Goal: Transaction & Acquisition: Book appointment/travel/reservation

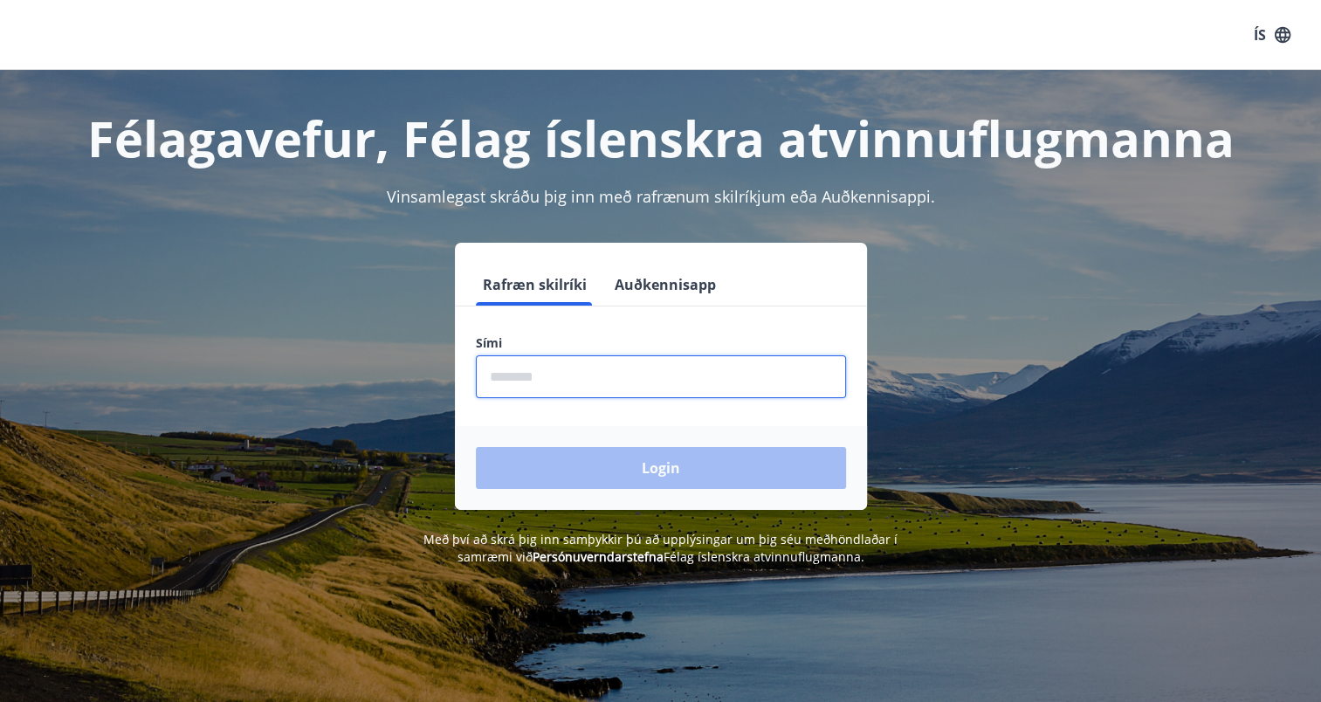
click at [552, 369] on input "phone" at bounding box center [661, 376] width 370 height 43
type input "********"
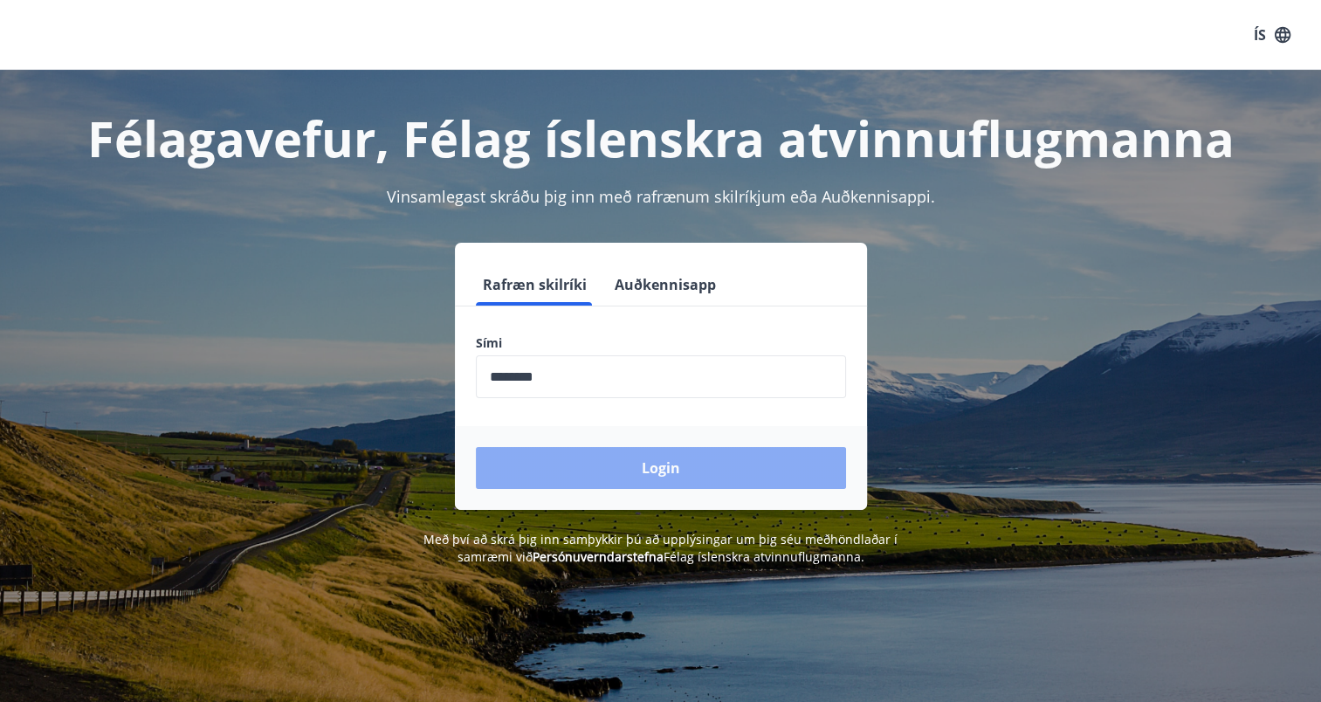
click at [613, 469] on button "Login" at bounding box center [661, 468] width 370 height 42
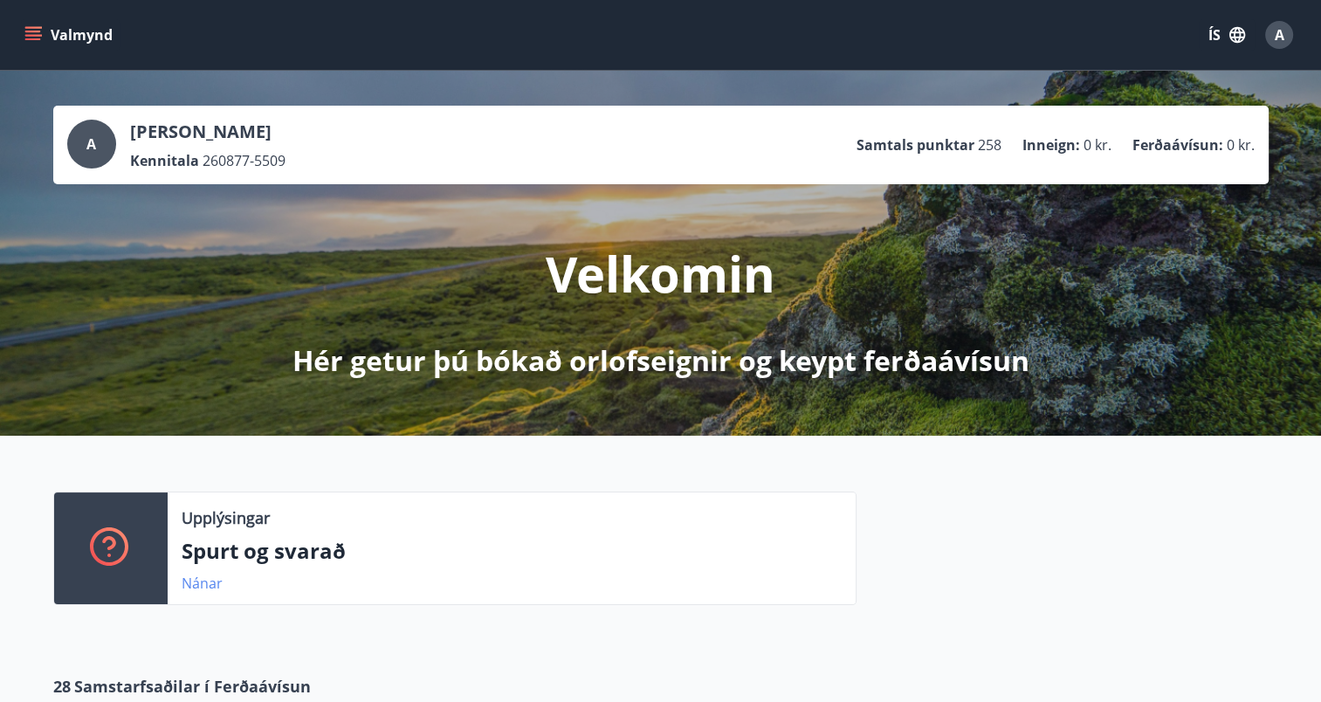
click at [189, 583] on link "Nánar" at bounding box center [202, 583] width 41 height 19
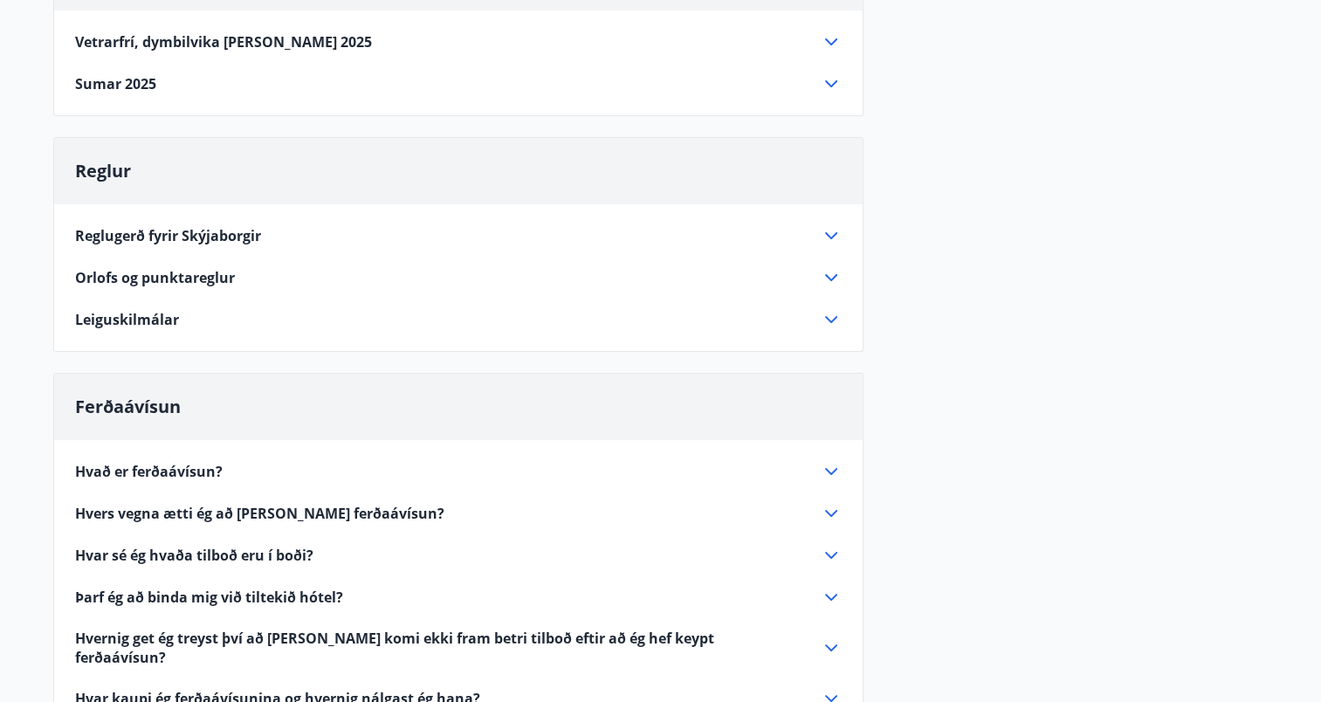
scroll to position [286, 0]
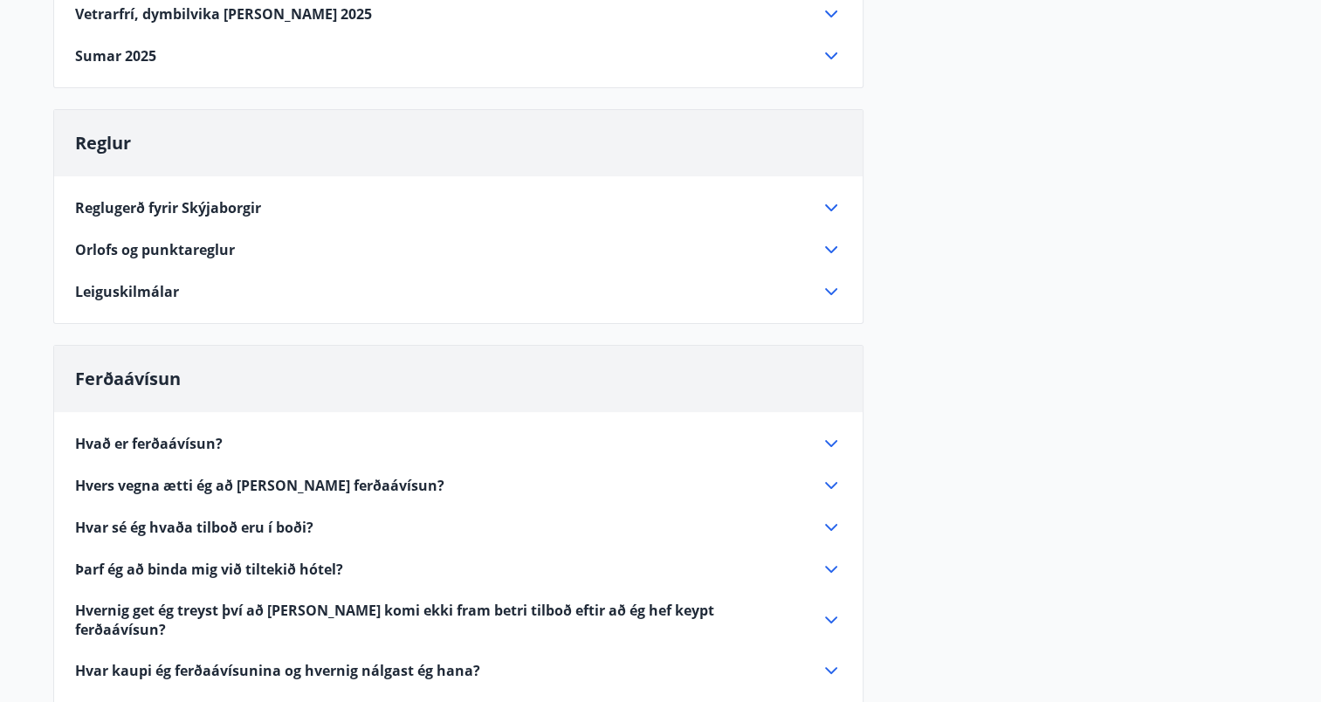
click at [832, 210] on icon at bounding box center [831, 207] width 21 height 21
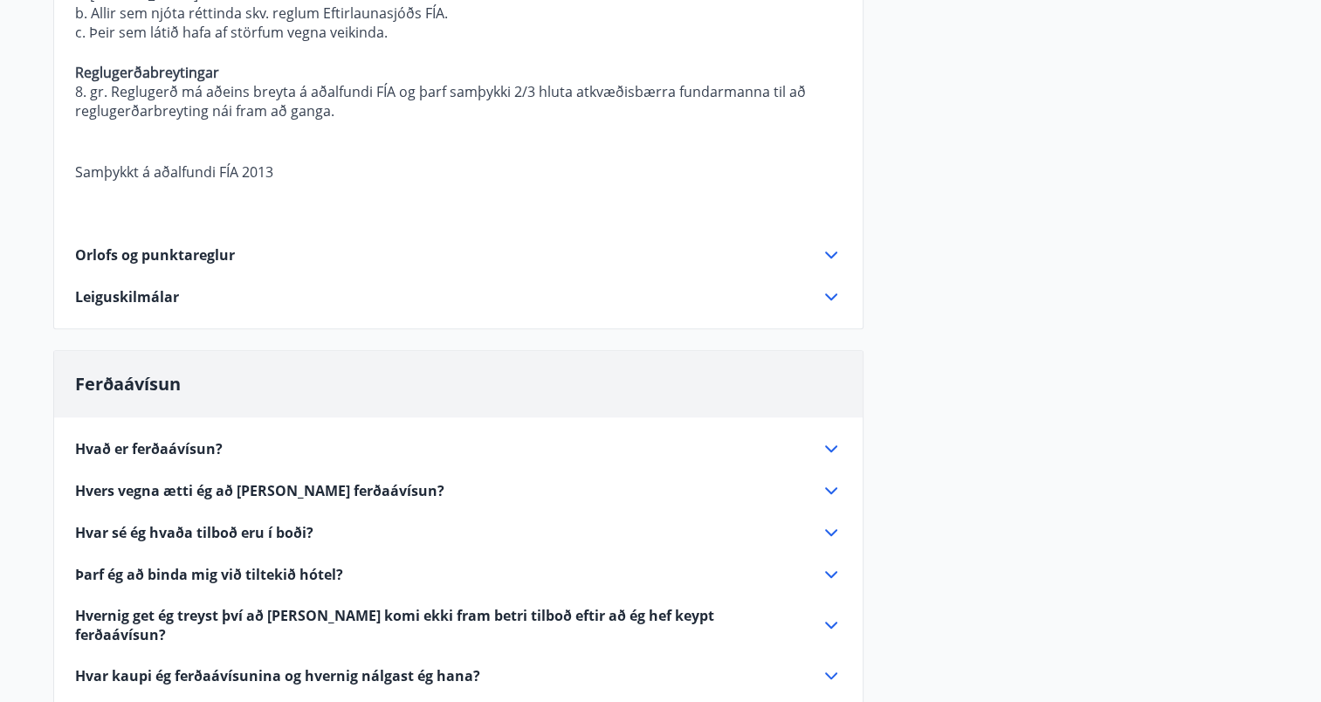
scroll to position [1258, 0]
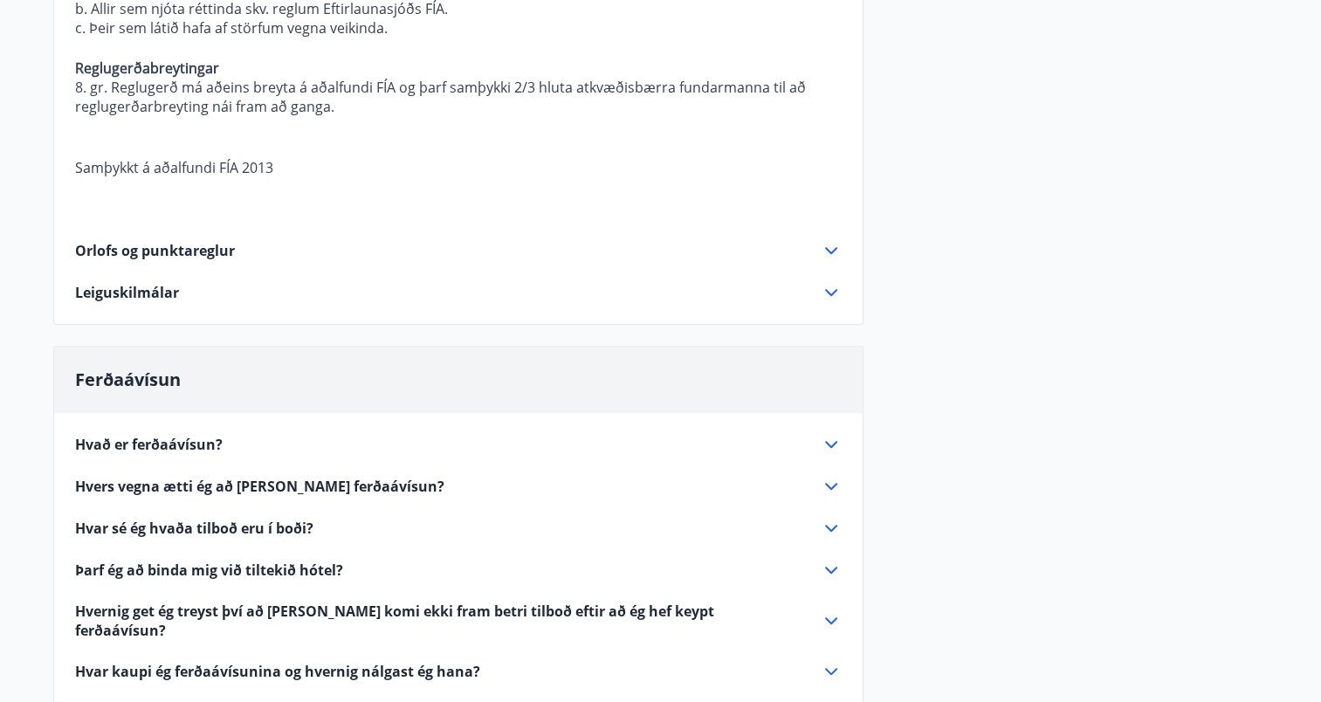
click at [829, 240] on icon at bounding box center [831, 250] width 21 height 21
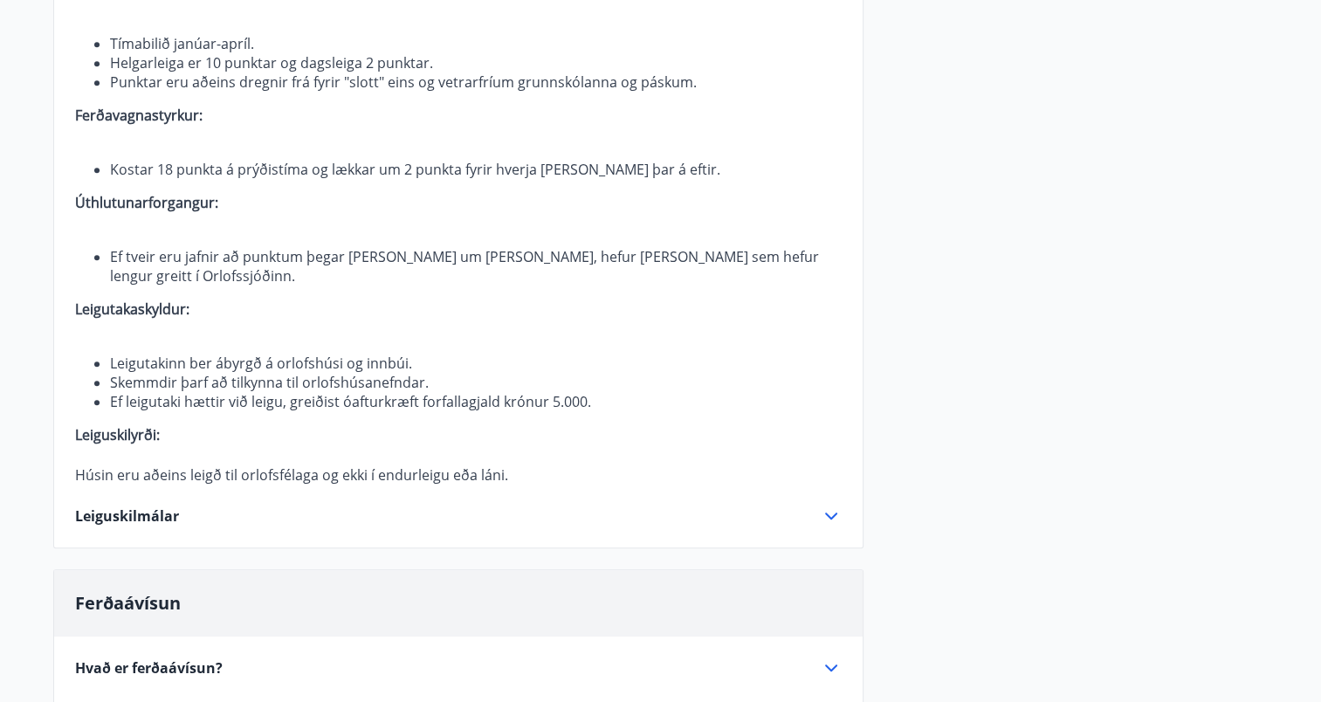
scroll to position [807, 0]
click at [572, 328] on p at bounding box center [458, 327] width 767 height 21
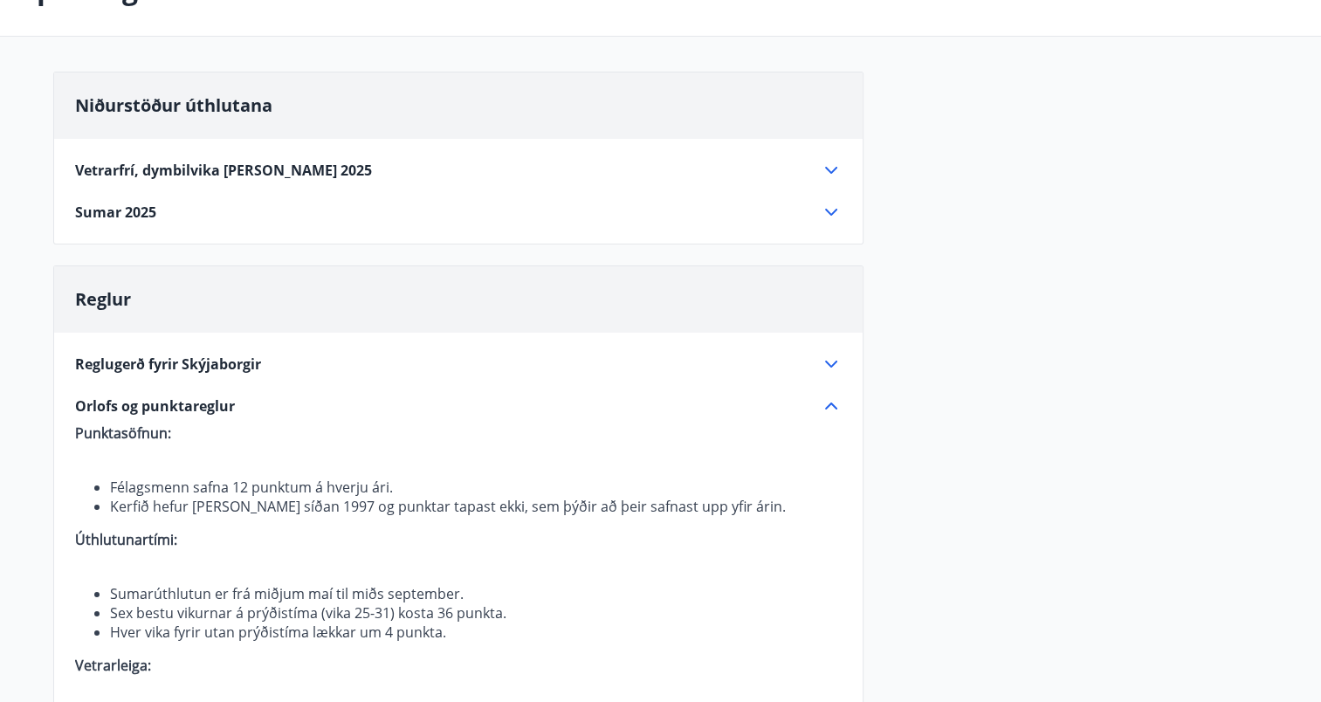
scroll to position [0, 0]
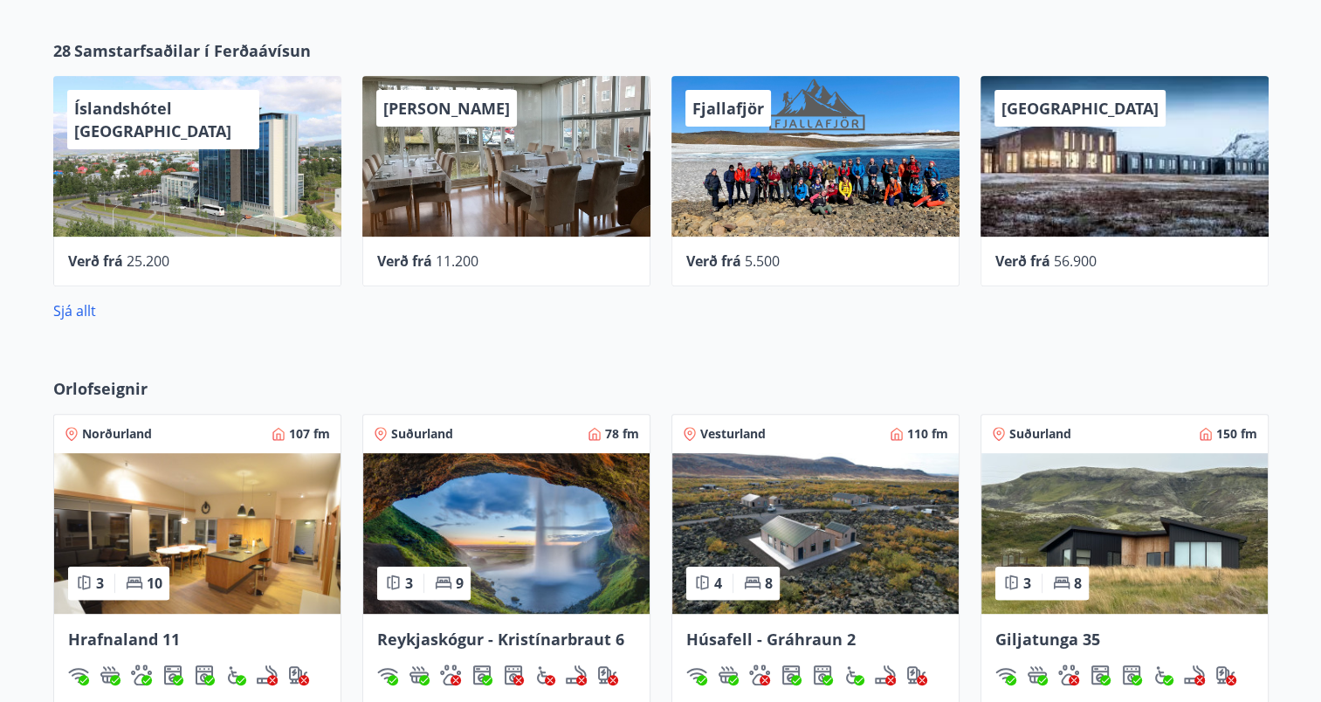
scroll to position [767, 0]
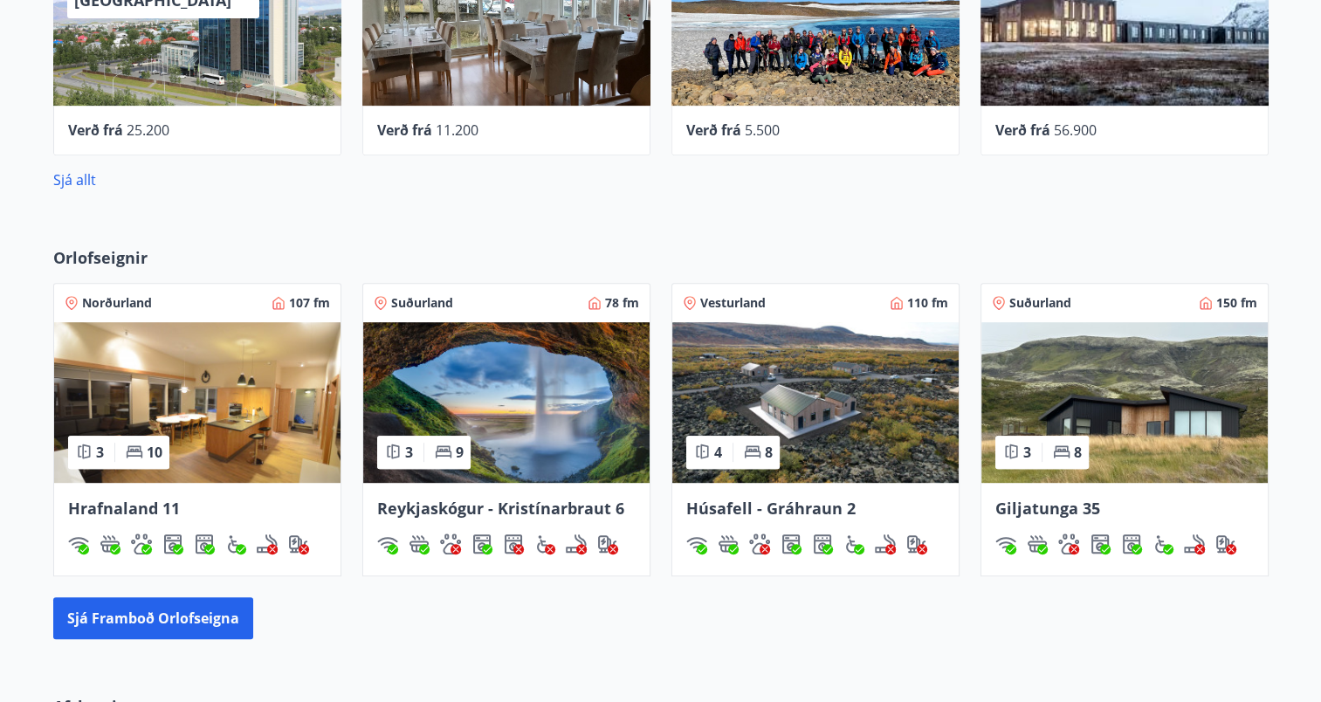
click at [252, 399] on img at bounding box center [197, 402] width 286 height 161
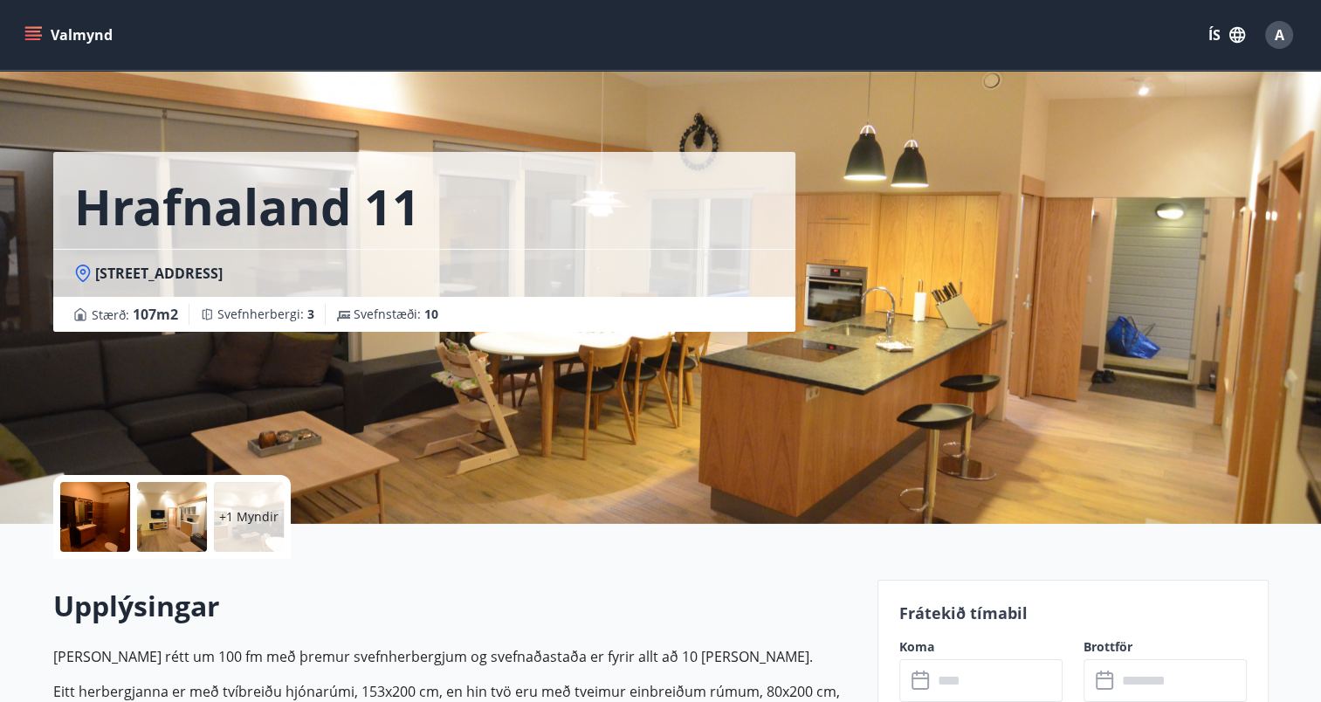
click at [457, 162] on div "Hrafnaland 11" at bounding box center [424, 200] width 742 height 97
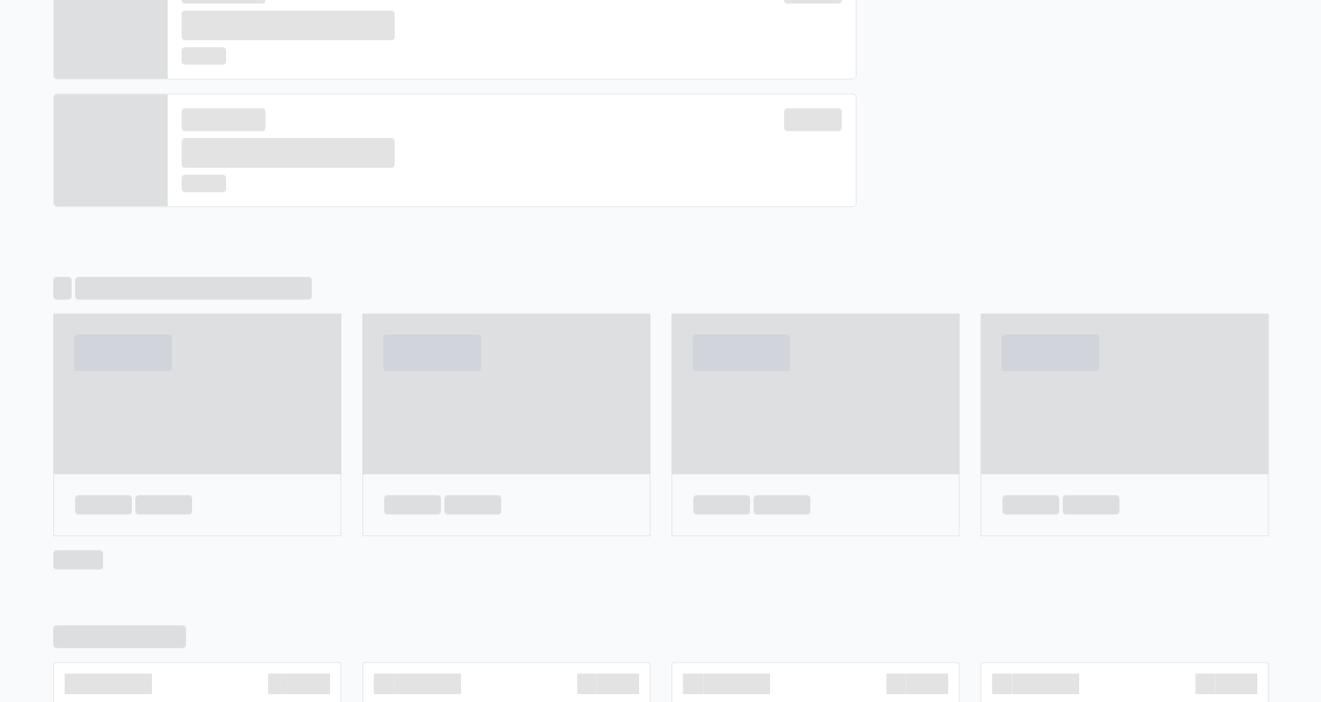
scroll to position [781, 0]
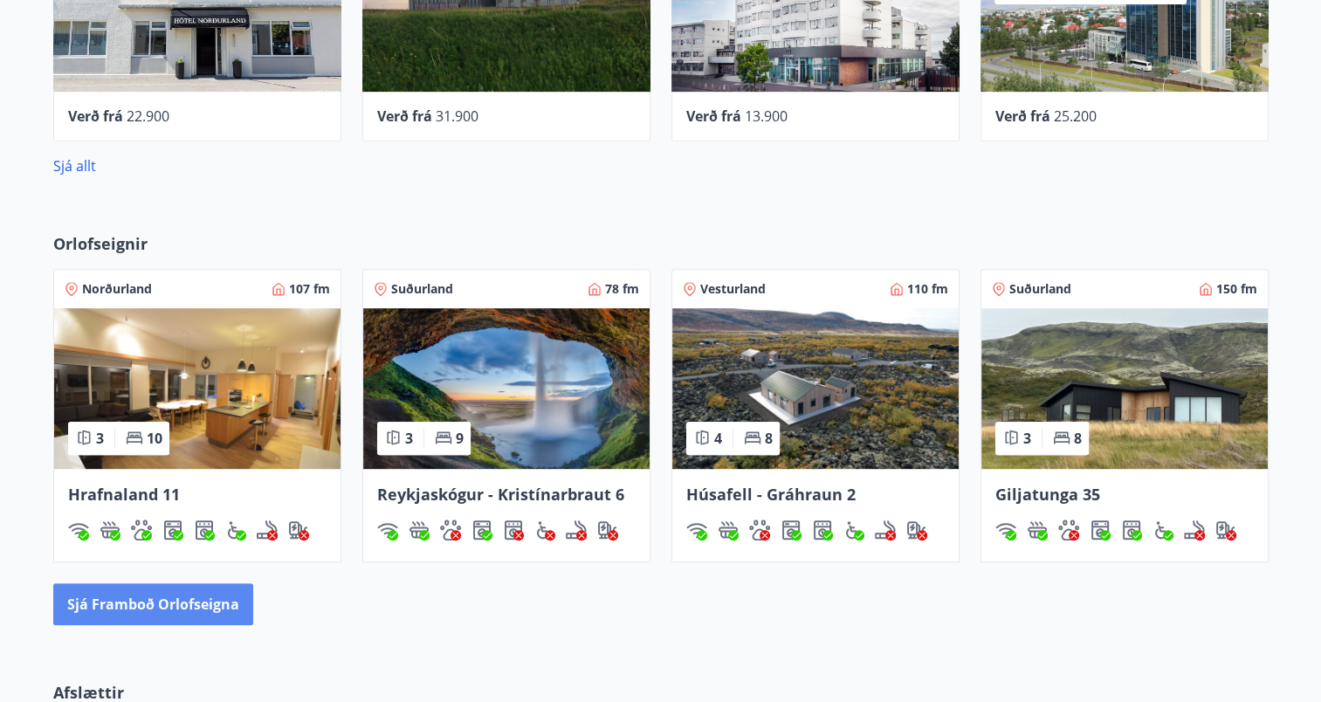
click at [169, 609] on button "Sjá framboð orlofseigna" at bounding box center [153, 604] width 200 height 42
